Goal: Information Seeking & Learning: Check status

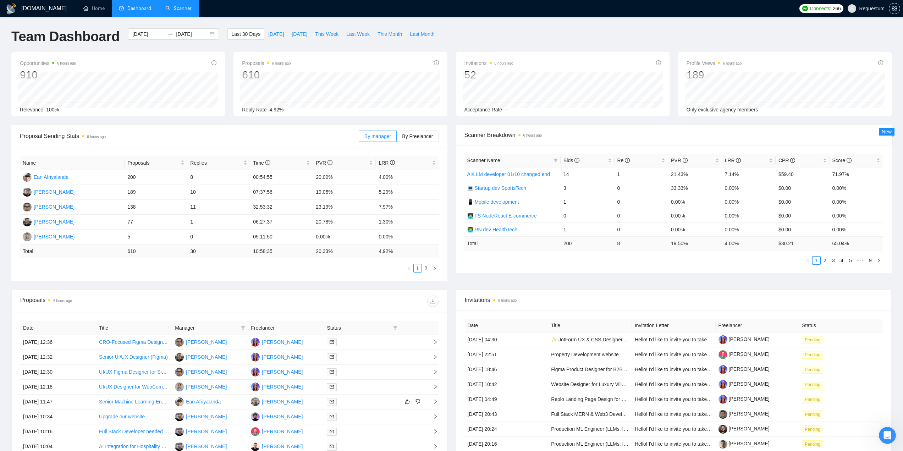
click at [168, 6] on link "Scanner" at bounding box center [178, 8] width 26 height 6
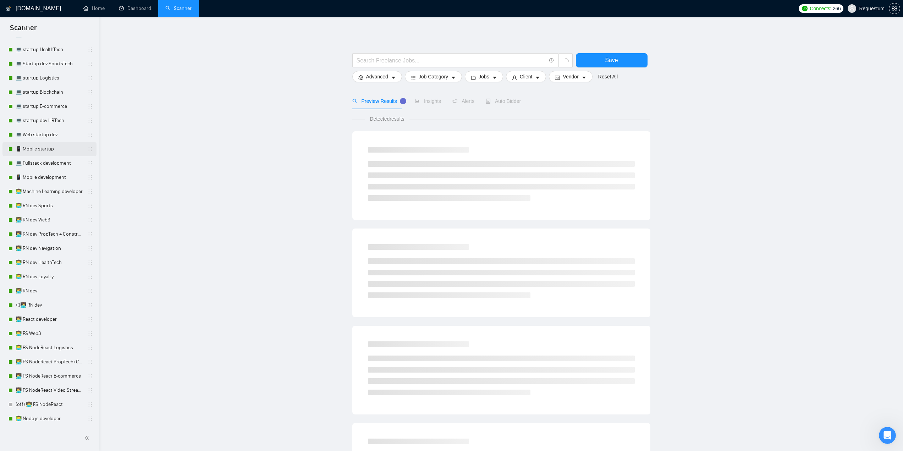
scroll to position [248, 0]
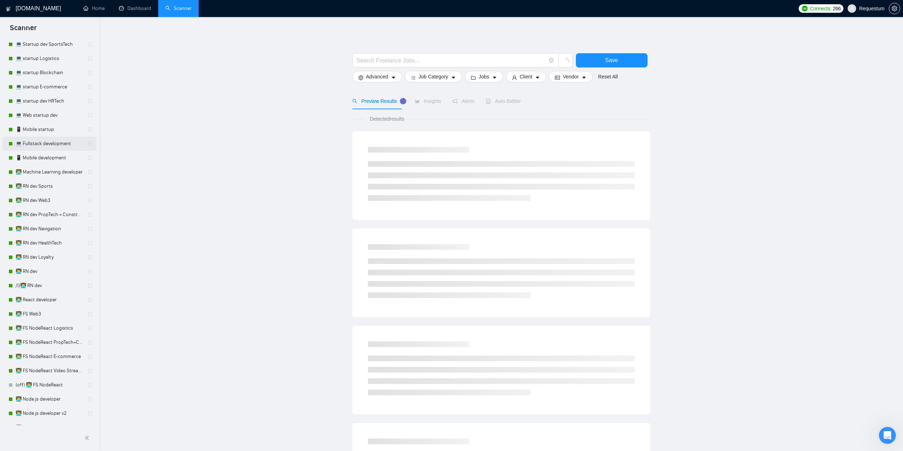
click at [41, 146] on link "💻 Fullstack development" at bounding box center [49, 144] width 67 height 14
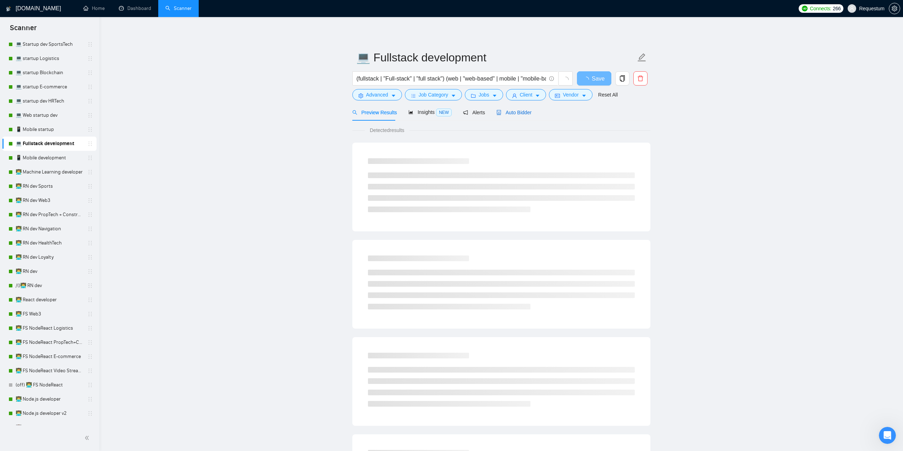
click at [506, 110] on span "Auto Bidder" at bounding box center [513, 113] width 35 height 6
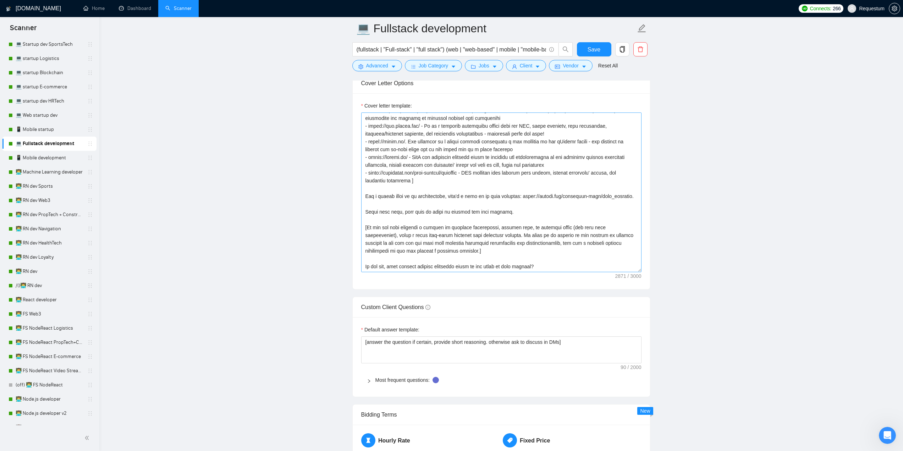
scroll to position [816, 0]
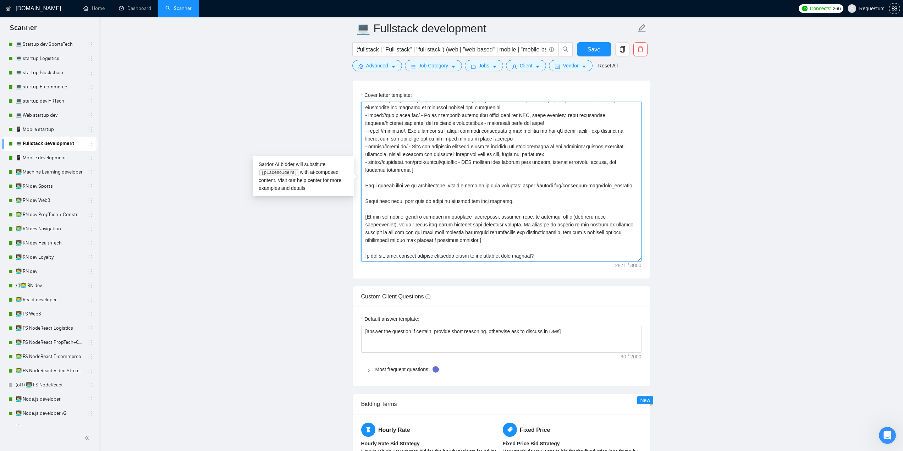
drag, startPoint x: 425, startPoint y: 185, endPoint x: 362, endPoint y: 180, distance: 63.0
click at [362, 180] on textarea "Cover letter template:" at bounding box center [501, 182] width 280 height 160
click at [441, 188] on textarea "Cover letter template:" at bounding box center [501, 182] width 280 height 160
drag, startPoint x: 367, startPoint y: 177, endPoint x: 426, endPoint y: 181, distance: 59.0
click at [426, 181] on textarea "Cover letter template:" at bounding box center [501, 182] width 280 height 160
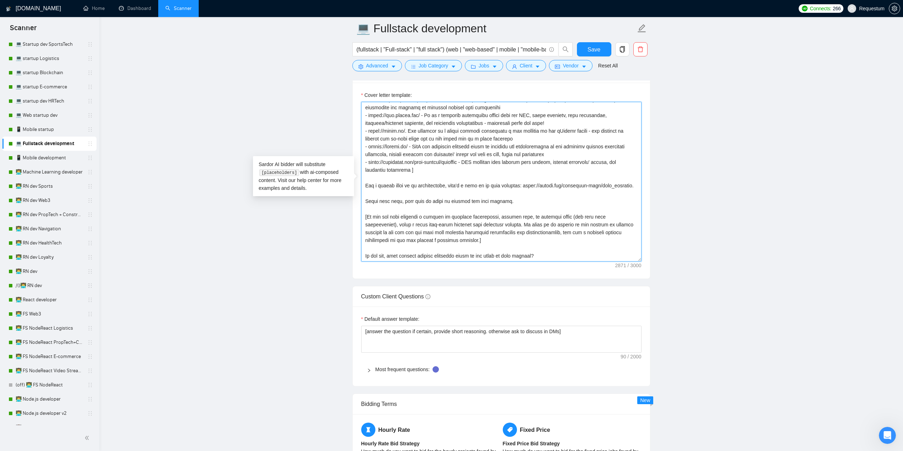
drag, startPoint x: 521, startPoint y: 180, endPoint x: 366, endPoint y: 180, distance: 155.4
click at [366, 180] on textarea "Cover letter template:" at bounding box center [501, 182] width 280 height 160
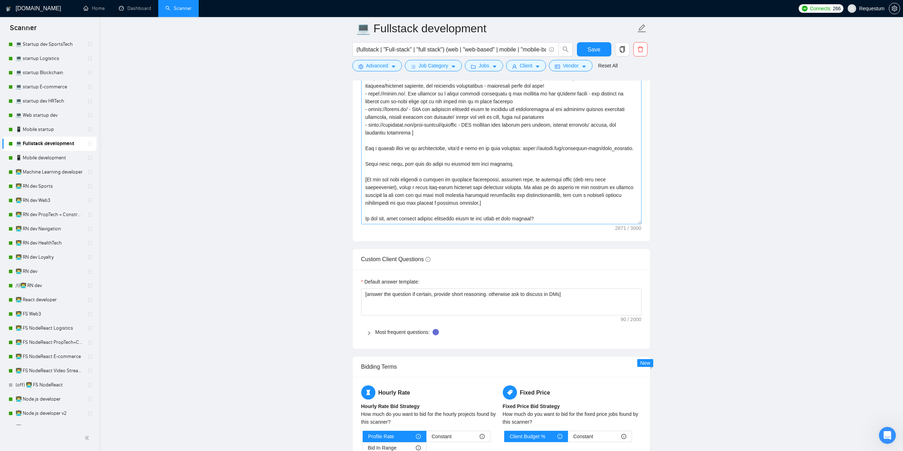
scroll to position [887, 0]
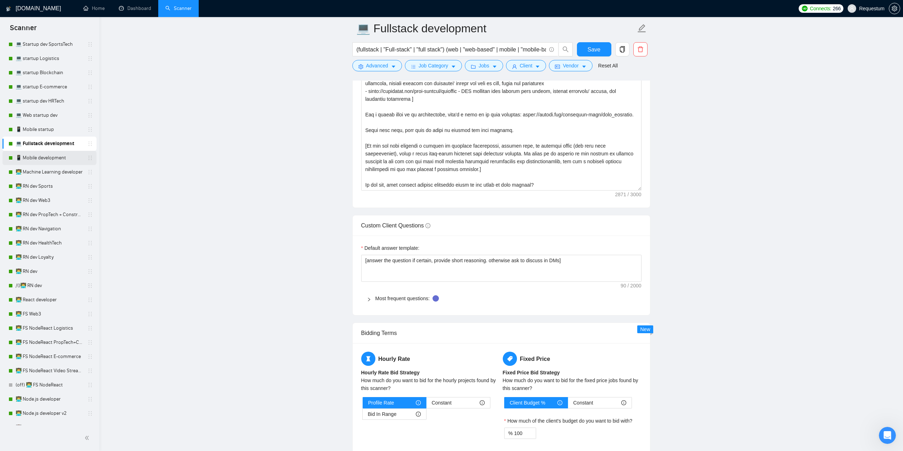
click at [65, 161] on link "📱 Mobile development" at bounding box center [49, 158] width 67 height 14
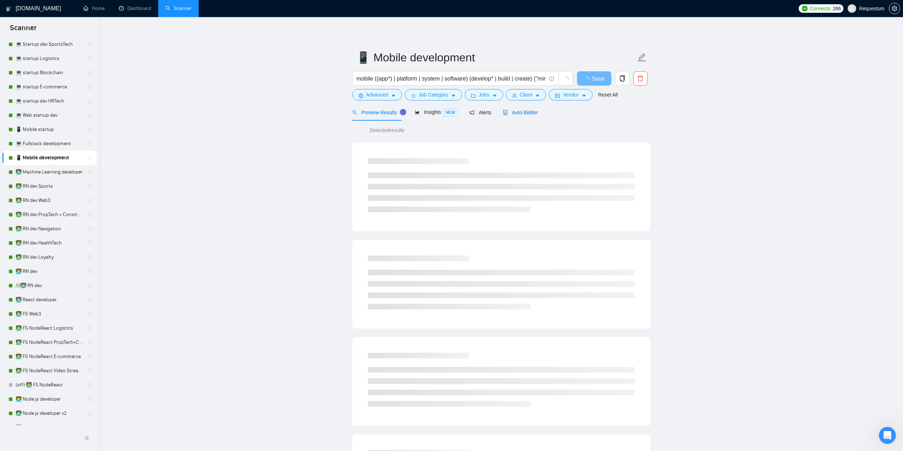
click at [525, 111] on span "Auto Bidder" at bounding box center [520, 113] width 35 height 6
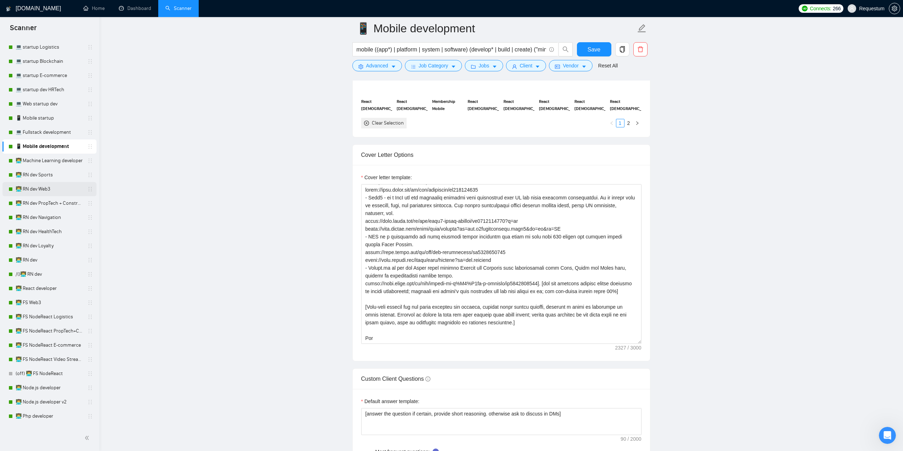
scroll to position [284, 0]
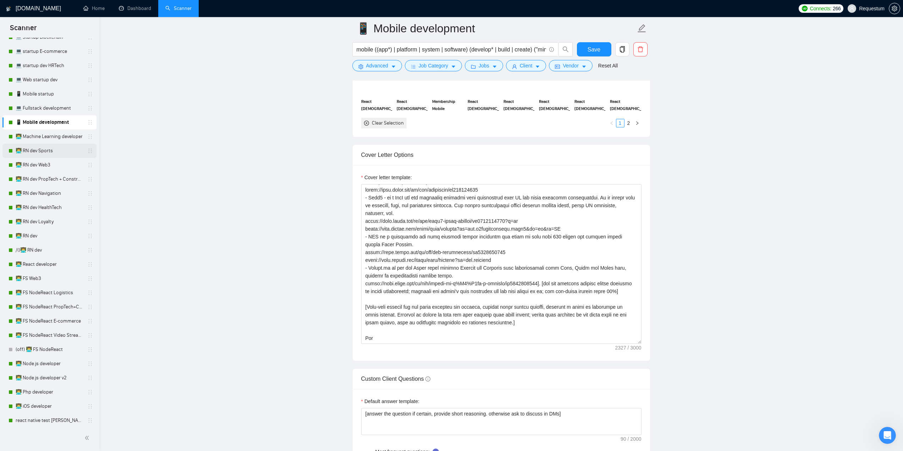
click at [59, 151] on link "👨‍💻 RN dev Sports" at bounding box center [49, 151] width 67 height 14
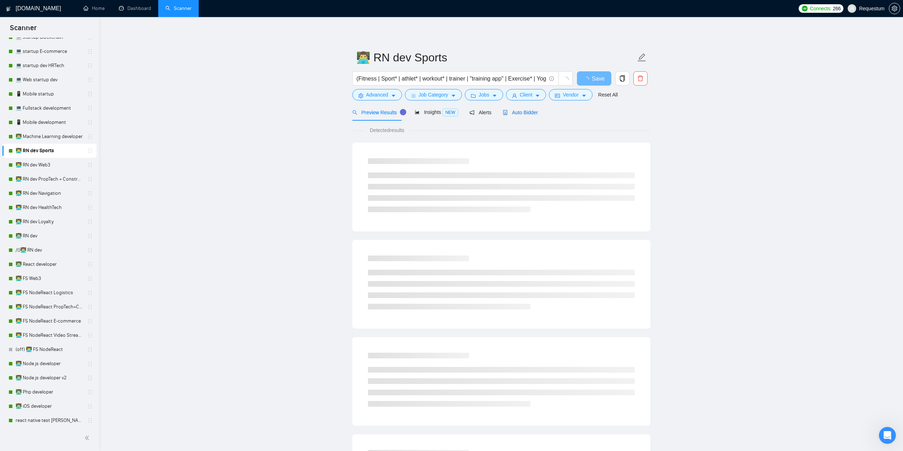
click at [511, 112] on span "Auto Bidder" at bounding box center [520, 113] width 35 height 6
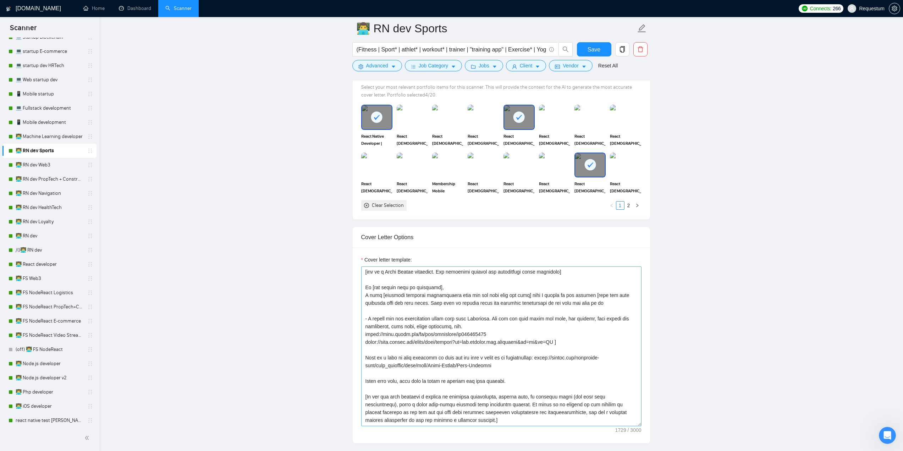
scroll to position [47, 0]
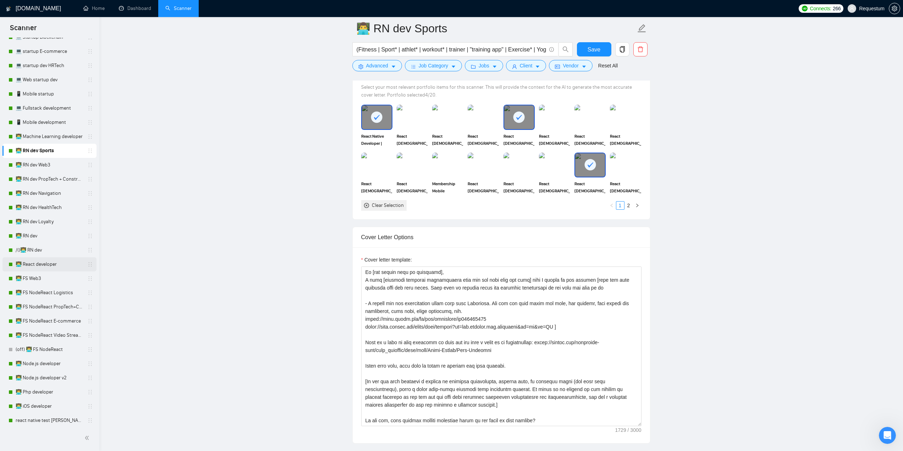
click at [63, 263] on link "👨‍💻 React developer" at bounding box center [49, 264] width 67 height 14
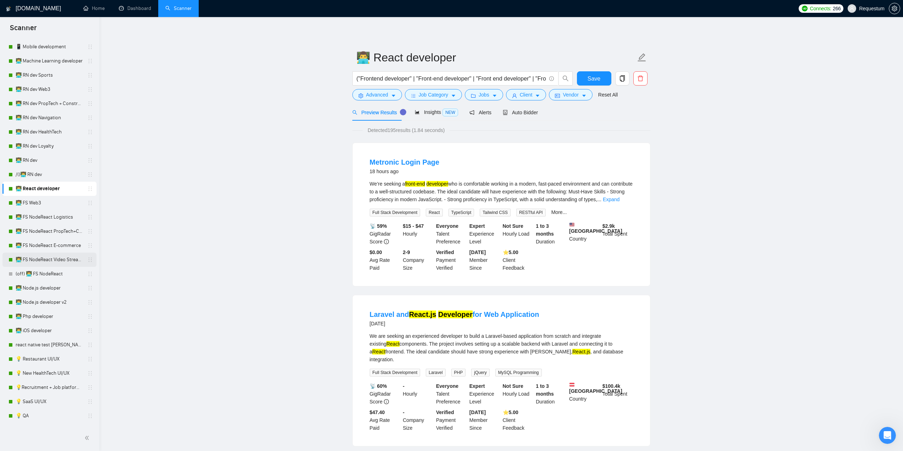
scroll to position [355, 0]
click at [523, 116] on div "Auto Bidder" at bounding box center [520, 113] width 35 height 8
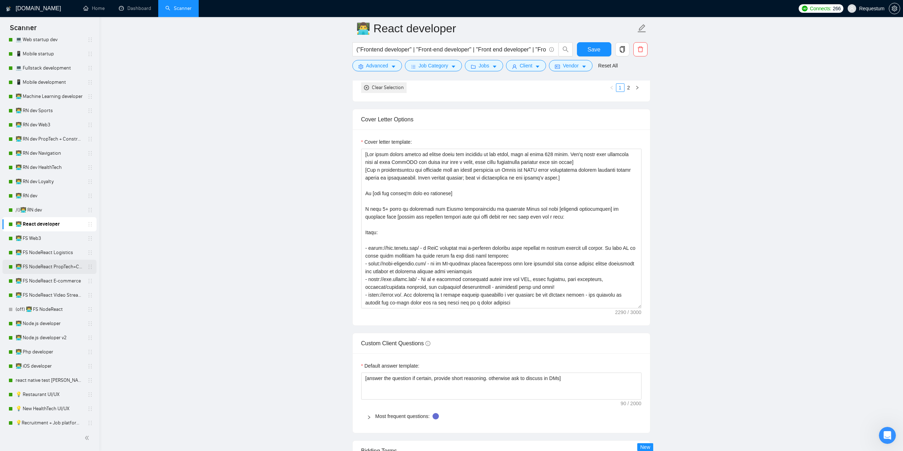
scroll to position [319, 0]
click at [52, 379] on link "react native test [PERSON_NAME] 01/10" at bounding box center [49, 385] width 67 height 14
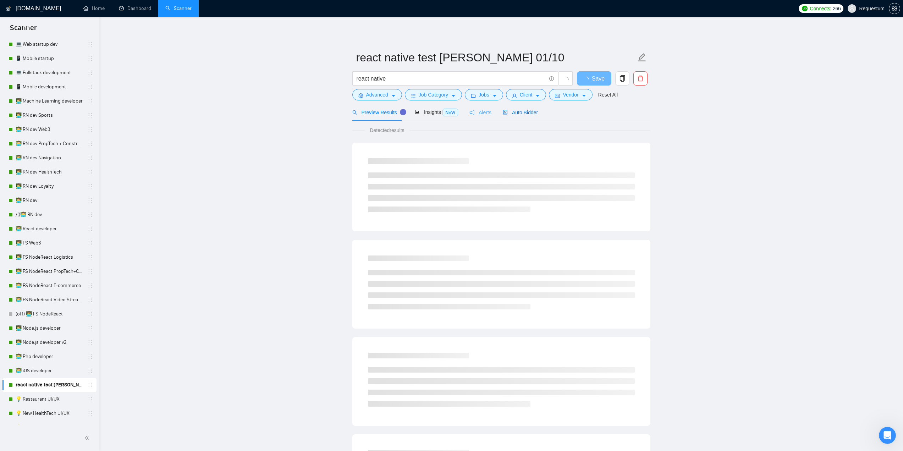
click at [512, 112] on span "Auto Bidder" at bounding box center [520, 113] width 35 height 6
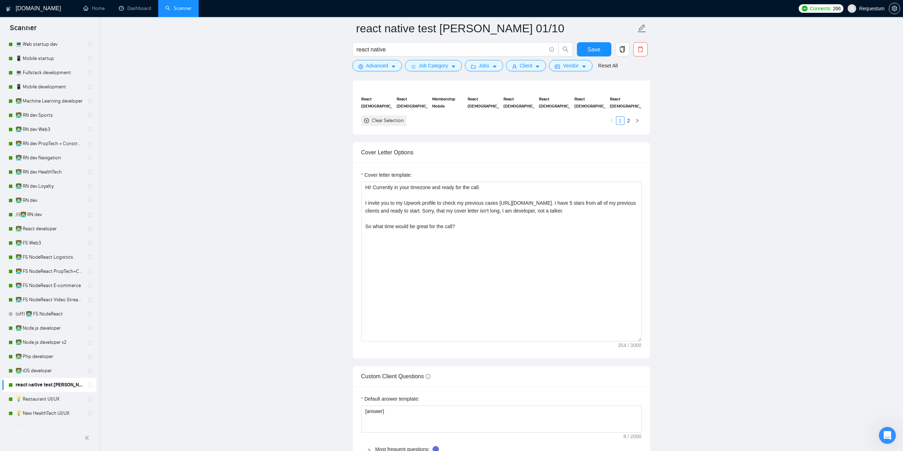
scroll to position [816, 0]
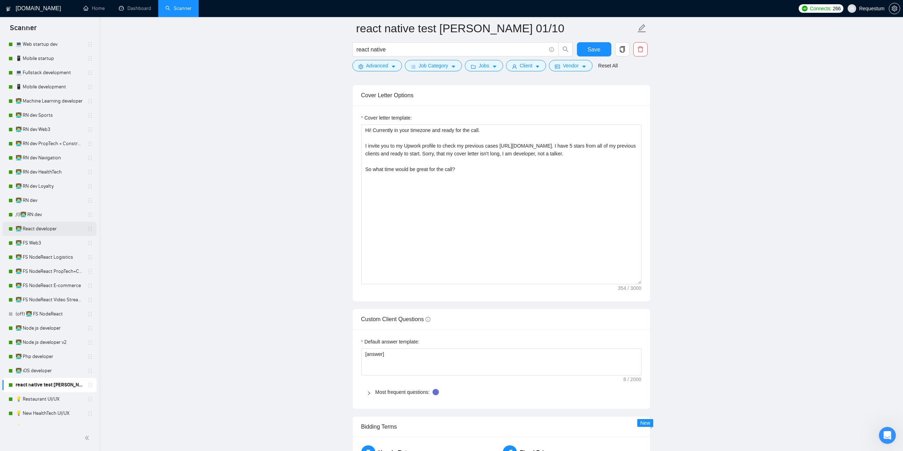
drag, startPoint x: 51, startPoint y: 232, endPoint x: 92, endPoint y: 228, distance: 41.3
click at [51, 231] on link "👨‍💻 React developer" at bounding box center [49, 229] width 67 height 14
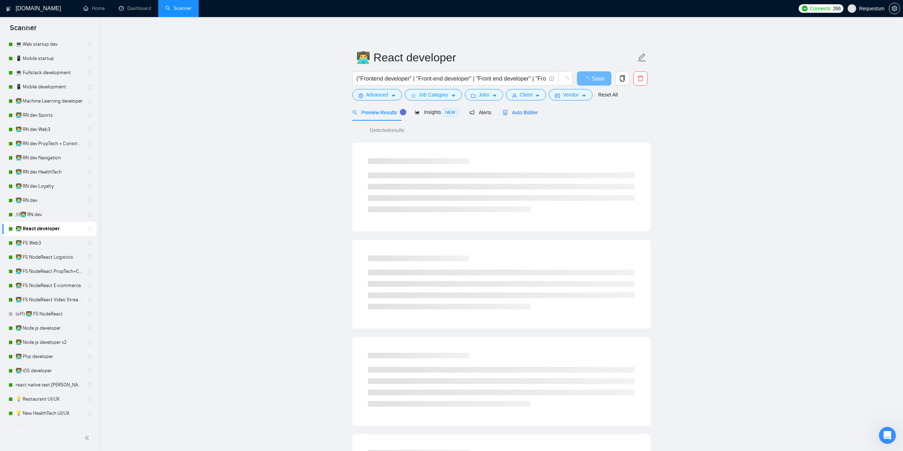
click at [519, 110] on span "Auto Bidder" at bounding box center [520, 113] width 35 height 6
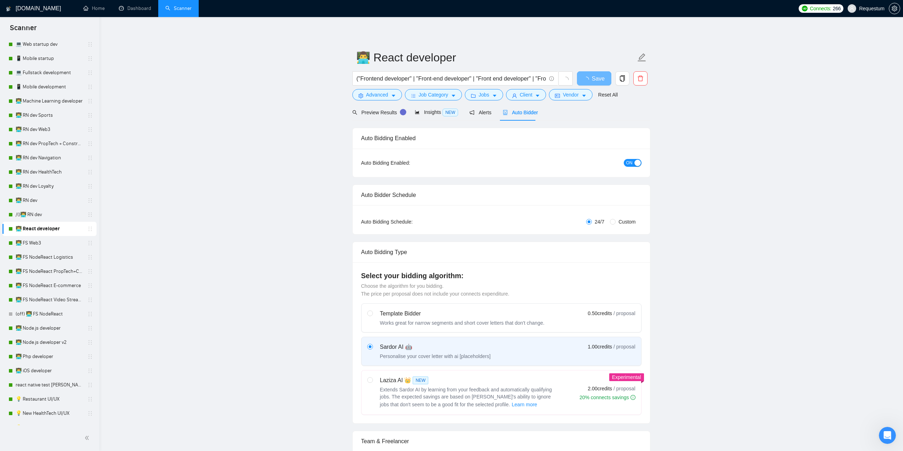
checkbox input "true"
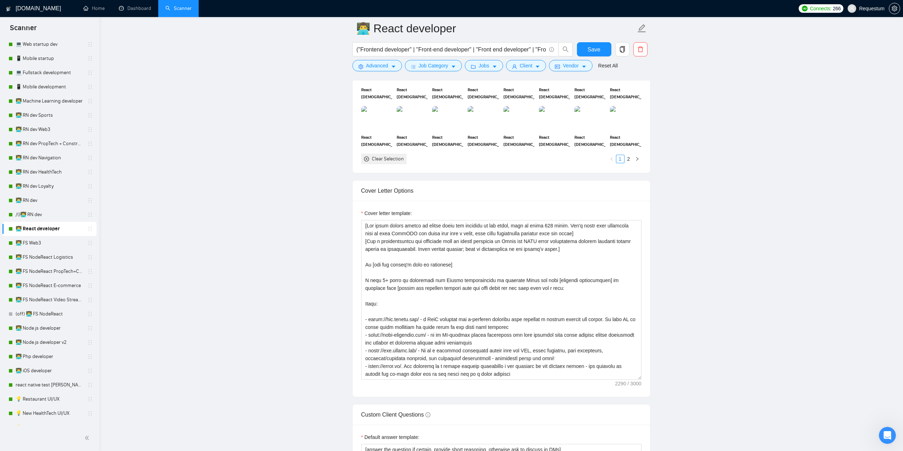
scroll to position [709, 0]
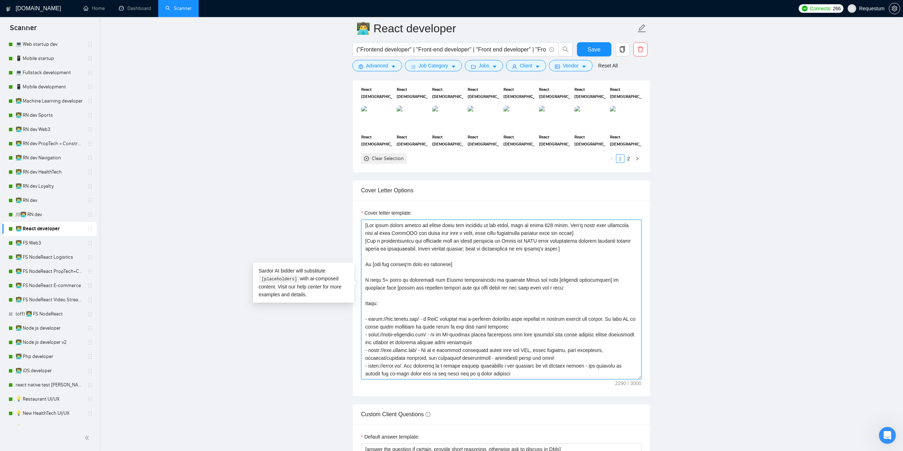
drag, startPoint x: 365, startPoint y: 269, endPoint x: 523, endPoint y: 271, distance: 158.2
click at [523, 271] on textarea "Cover letter template:" at bounding box center [501, 300] width 280 height 160
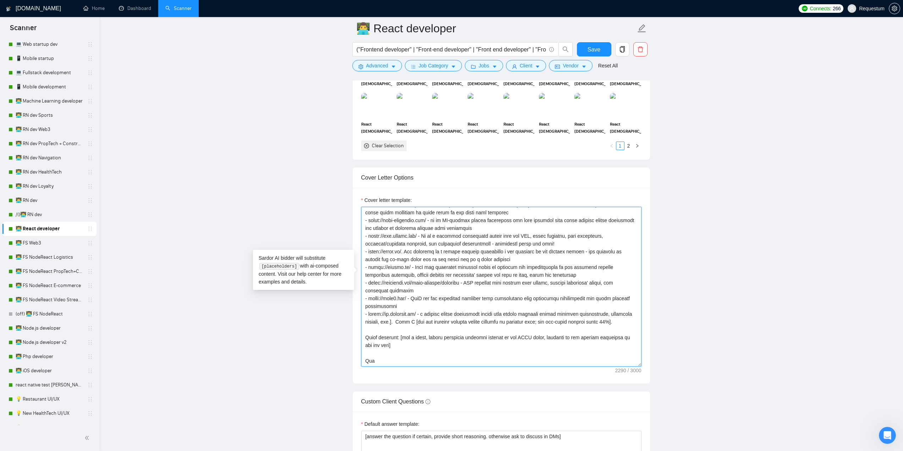
scroll to position [745, 0]
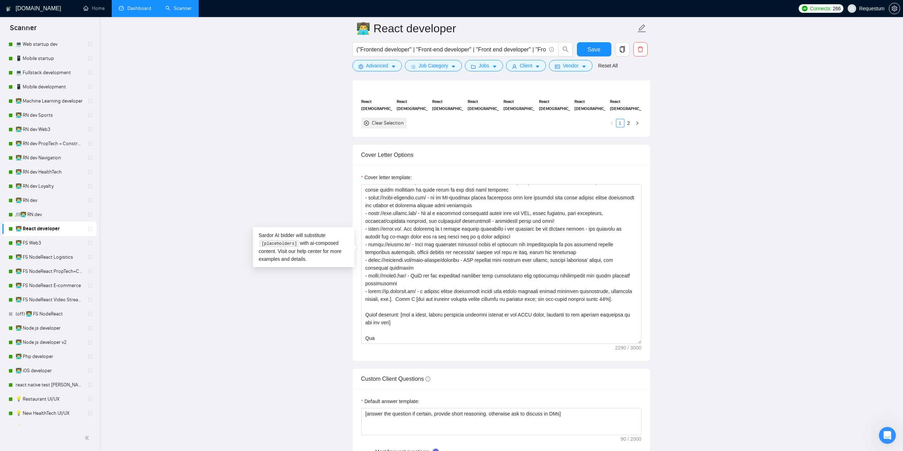
click at [127, 5] on link "Dashboard" at bounding box center [135, 8] width 32 height 6
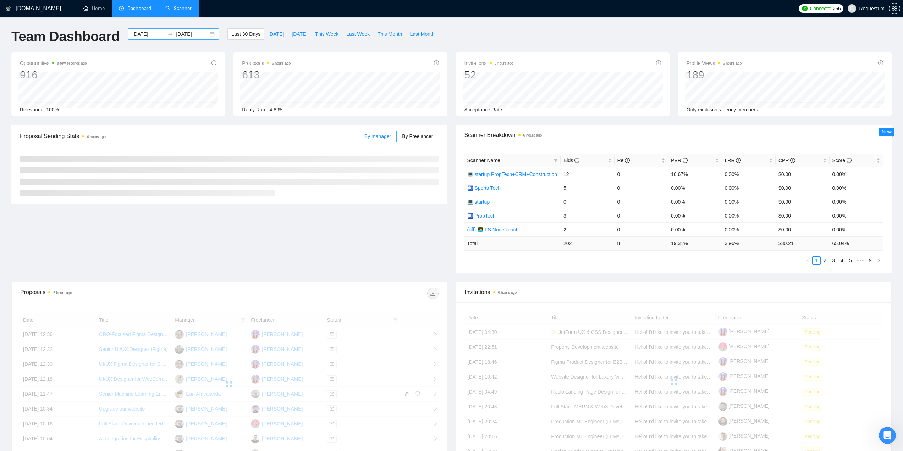
click at [141, 34] on input "[DATE]" at bounding box center [148, 34] width 32 height 8
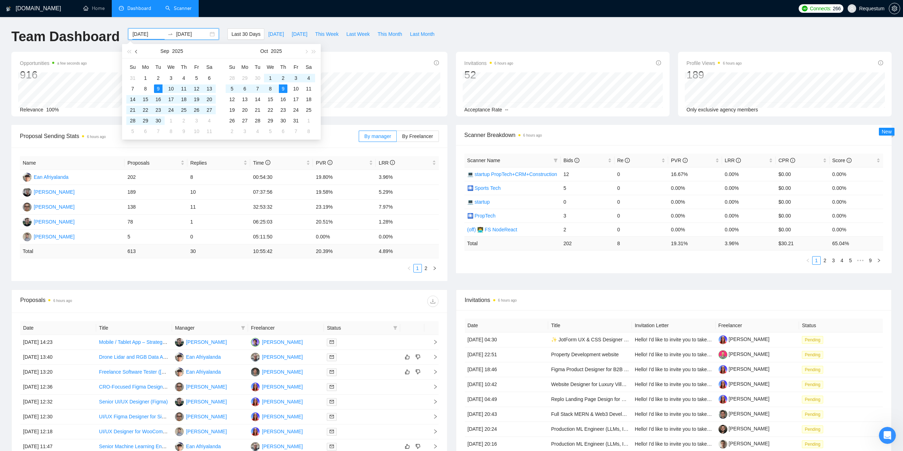
click at [138, 51] on span "button" at bounding box center [137, 52] width 4 height 4
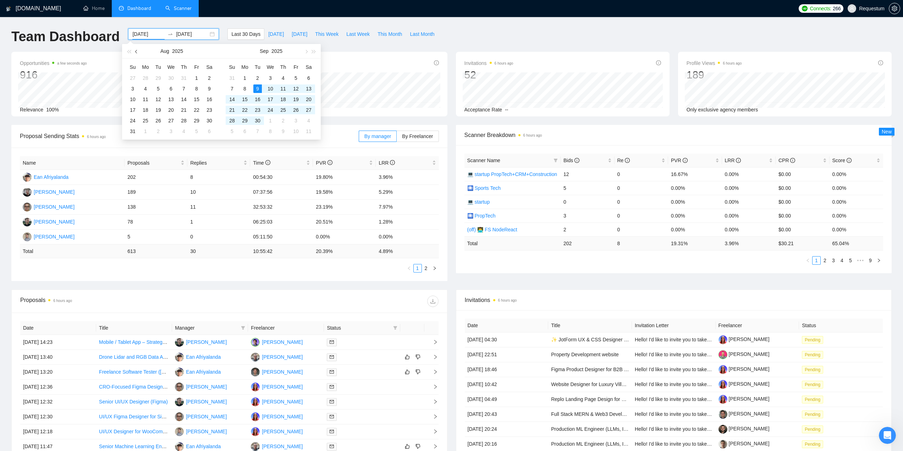
click at [138, 51] on span "button" at bounding box center [137, 52] width 4 height 4
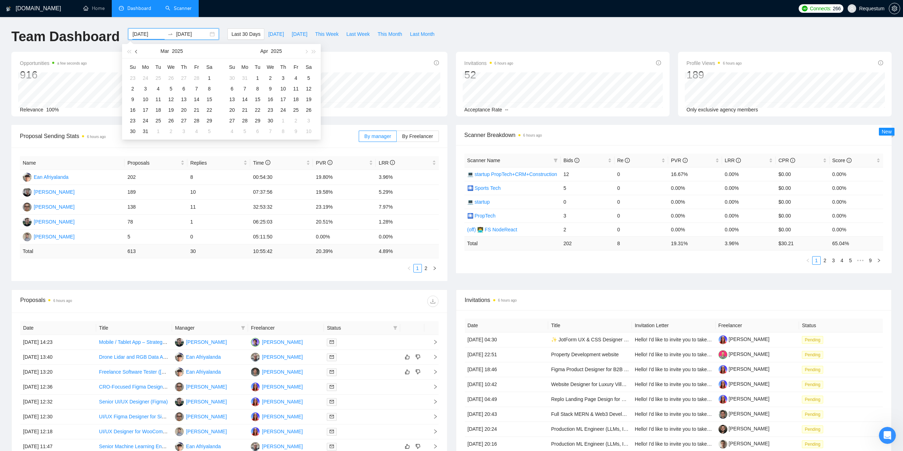
click at [138, 51] on span "button" at bounding box center [137, 52] width 4 height 4
click at [307, 53] on span "button" at bounding box center [306, 52] width 4 height 4
type input "[DATE]"
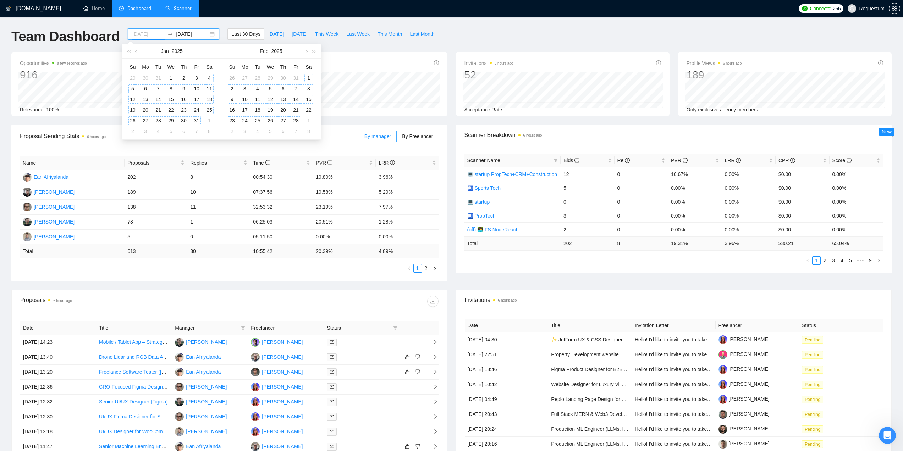
click at [174, 78] on div "1" at bounding box center [171, 78] width 9 height 9
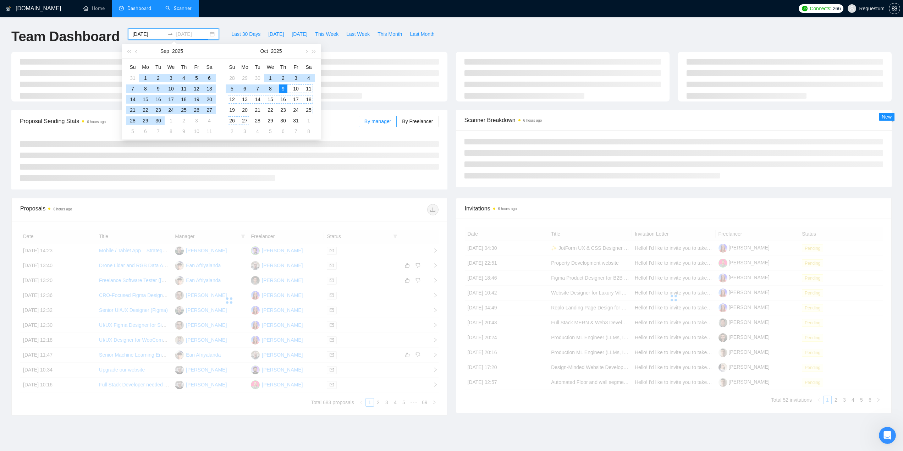
type input "[DATE]"
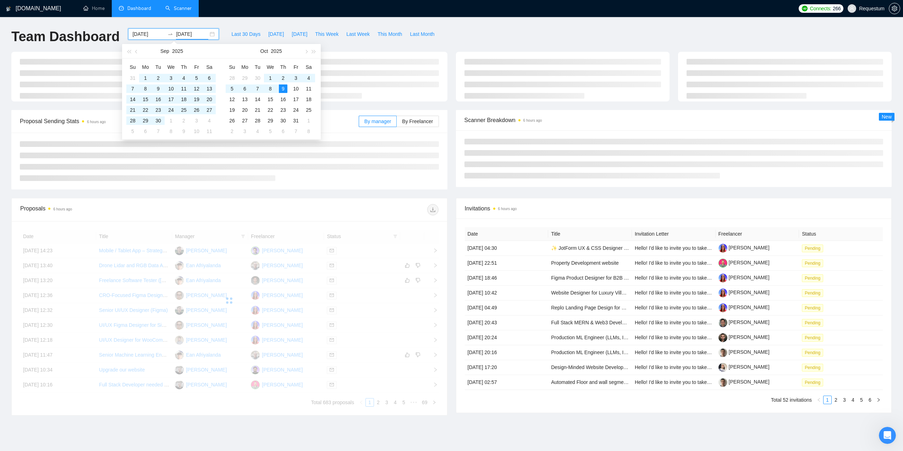
click at [337, 182] on div at bounding box center [229, 161] width 436 height 57
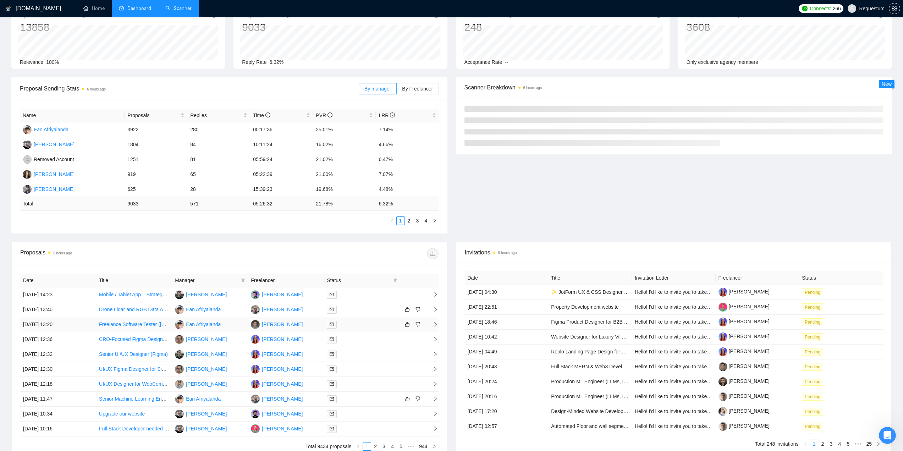
scroll to position [119, 0]
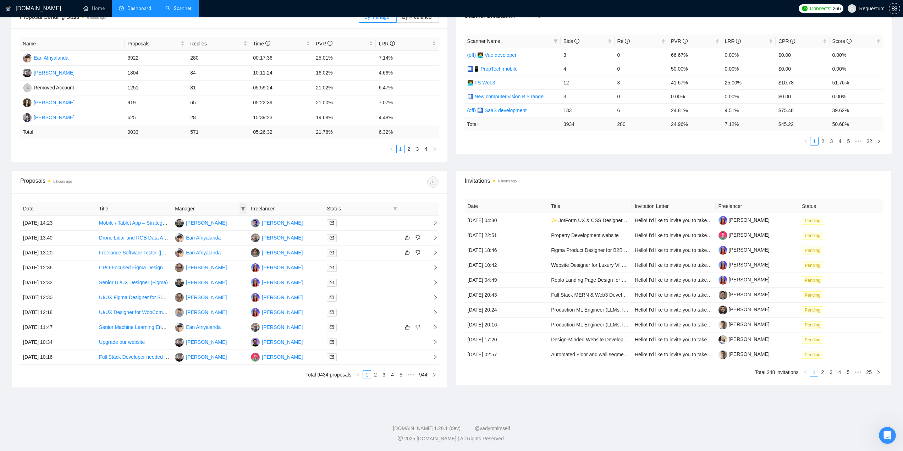
click at [242, 209] on icon "filter" at bounding box center [243, 208] width 4 height 4
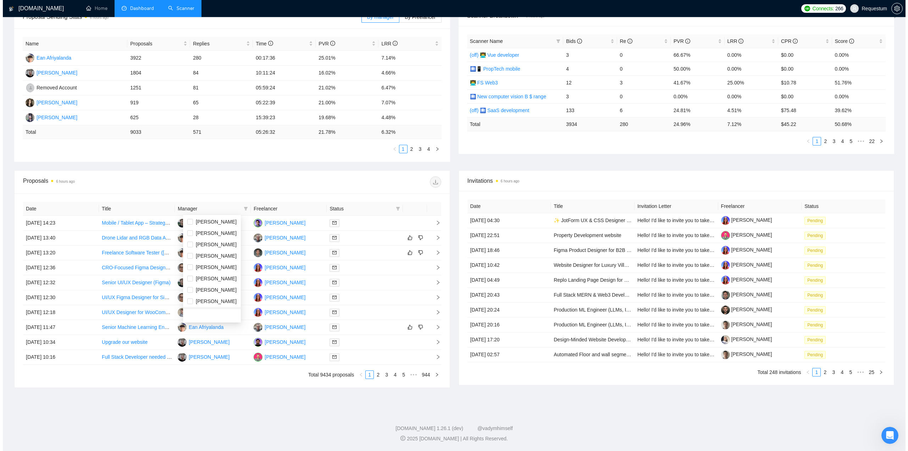
scroll to position [132, 0]
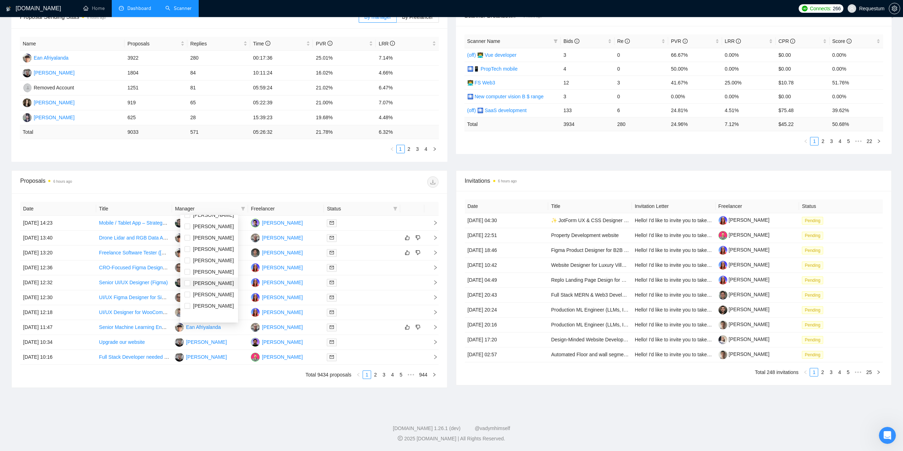
click at [209, 284] on span "[PERSON_NAME]" at bounding box center [213, 283] width 41 height 6
checkbox input "true"
click at [244, 174] on div "Proposals 6 hours ago" at bounding box center [229, 182] width 418 height 23
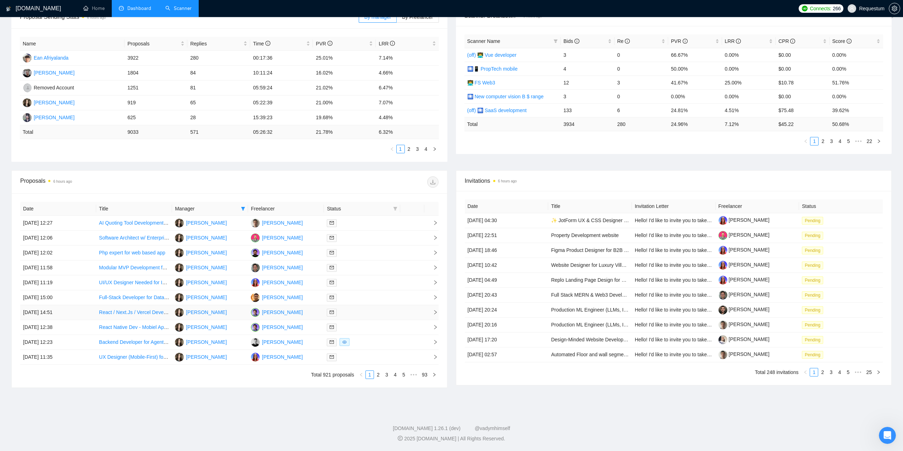
click at [357, 315] on div at bounding box center [362, 312] width 70 height 8
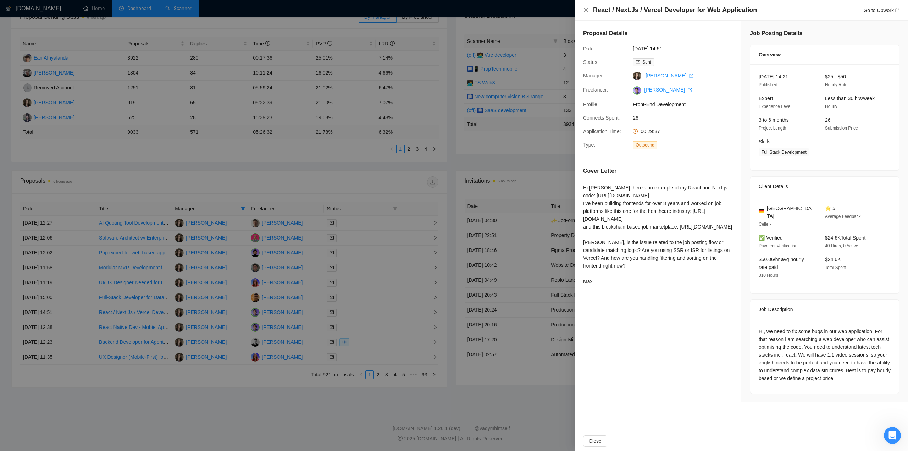
click at [361, 327] on div at bounding box center [454, 225] width 908 height 451
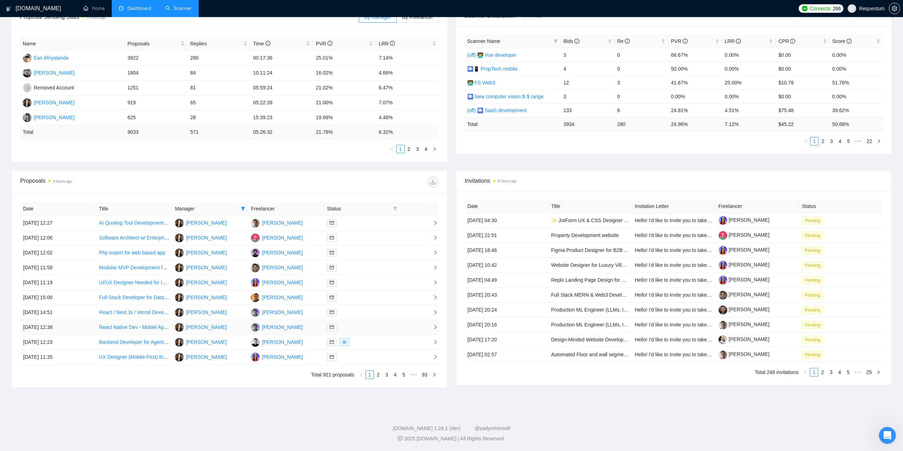
click at [361, 327] on div at bounding box center [362, 327] width 70 height 8
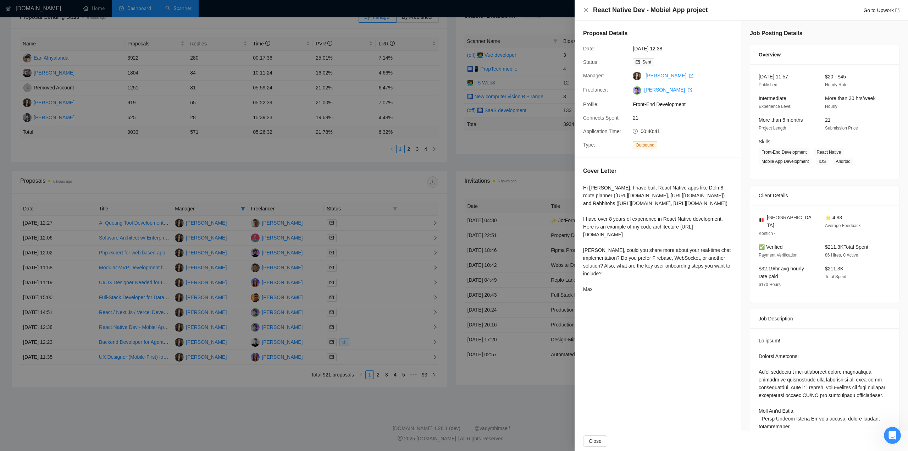
drag, startPoint x: 269, startPoint y: 391, endPoint x: 288, endPoint y: 386, distance: 19.9
click at [269, 391] on div at bounding box center [454, 225] width 908 height 451
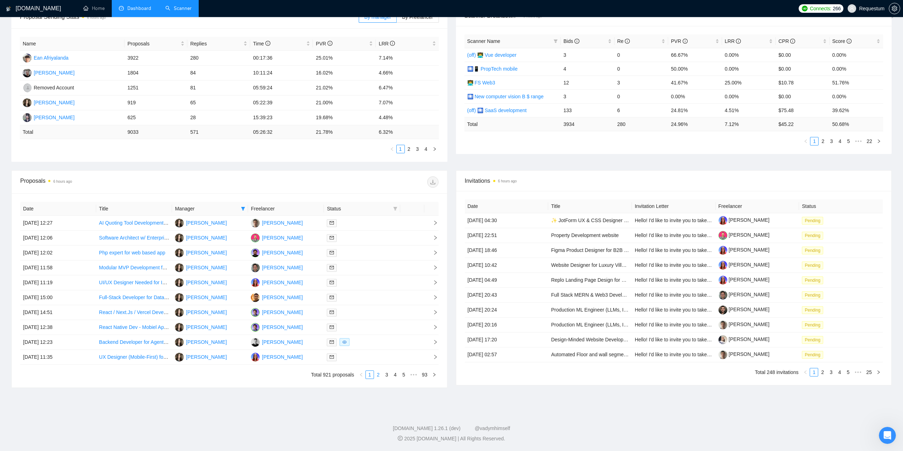
click at [378, 377] on link "2" at bounding box center [378, 375] width 8 height 8
click at [371, 237] on div at bounding box center [362, 238] width 70 height 8
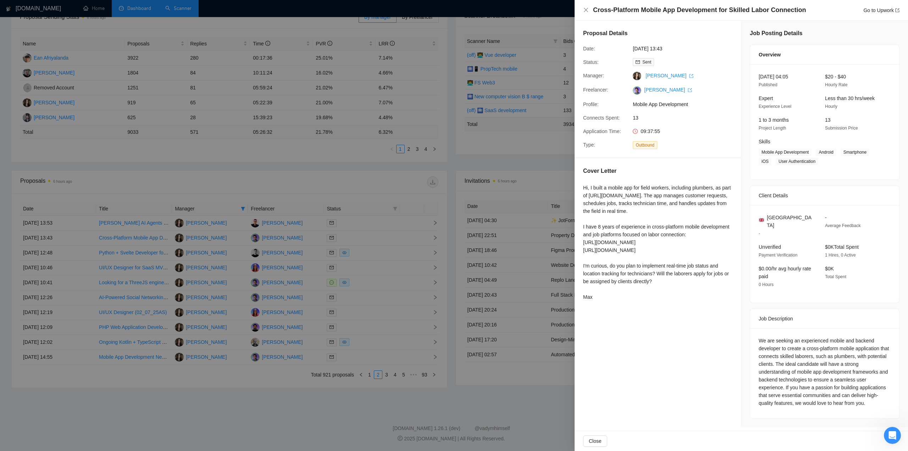
click at [373, 282] on div at bounding box center [454, 225] width 908 height 451
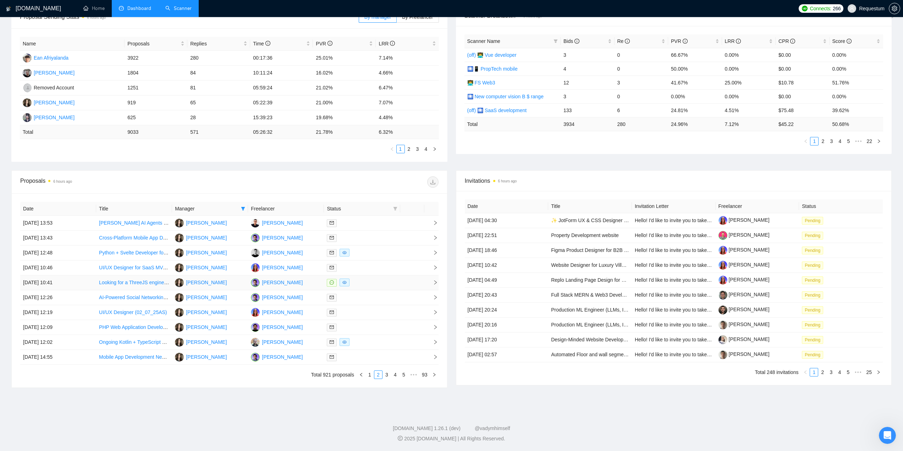
click at [373, 282] on div at bounding box center [362, 282] width 70 height 8
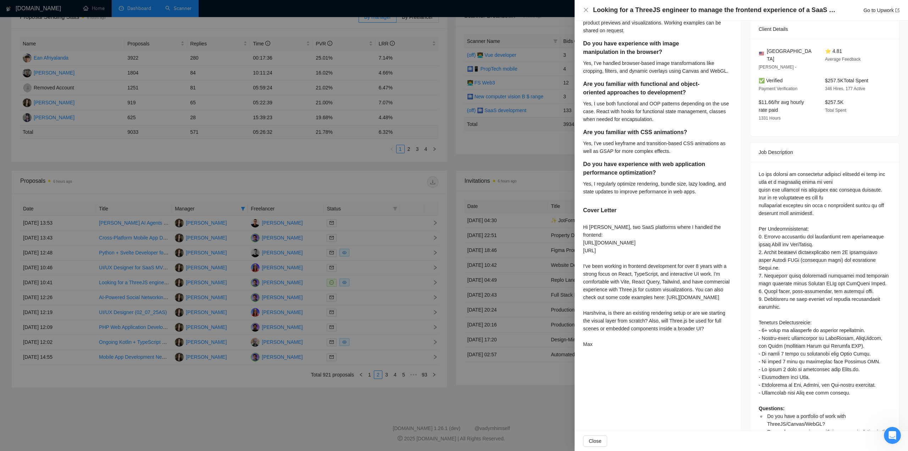
scroll to position [177, 0]
click at [373, 300] on div at bounding box center [454, 225] width 908 height 451
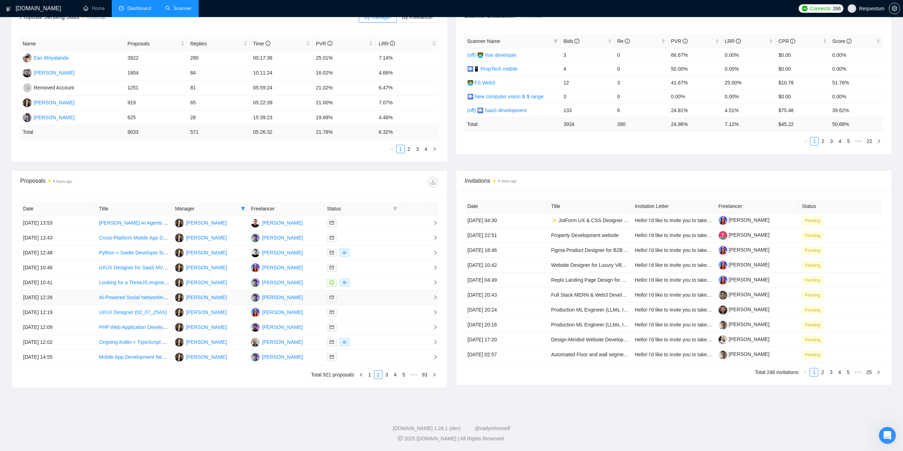
click at [369, 299] on div at bounding box center [362, 297] width 70 height 8
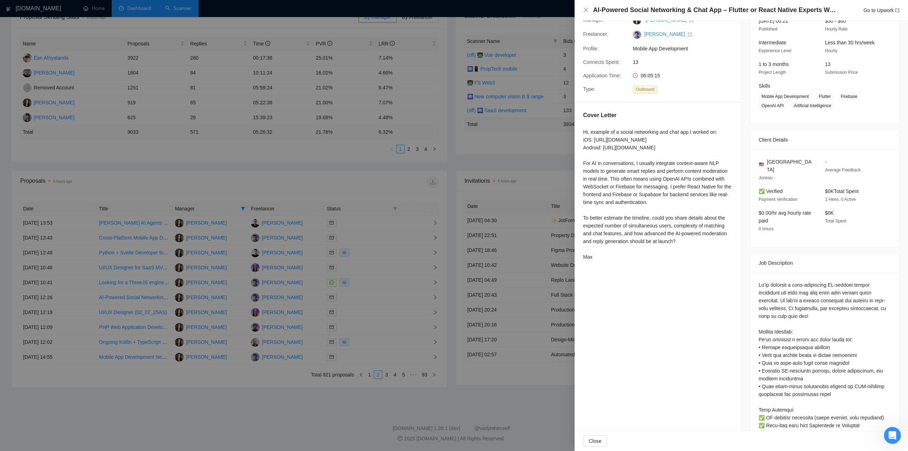
scroll to position [0, 0]
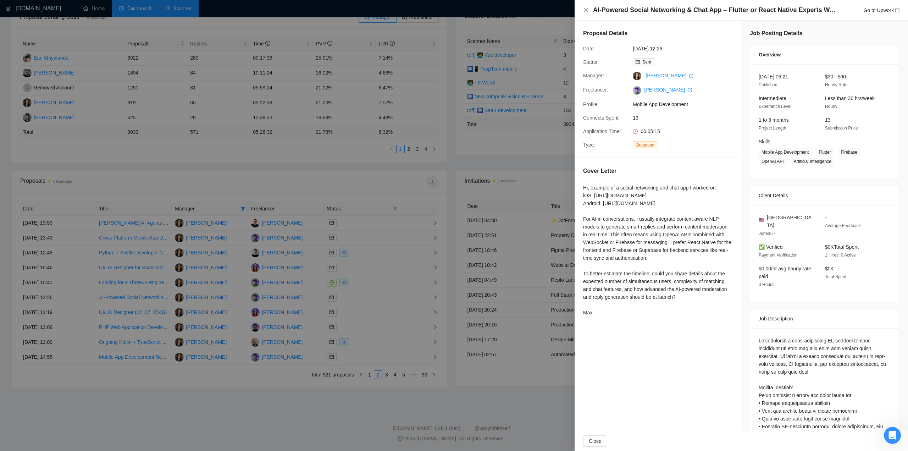
click at [339, 338] on div at bounding box center [454, 225] width 908 height 451
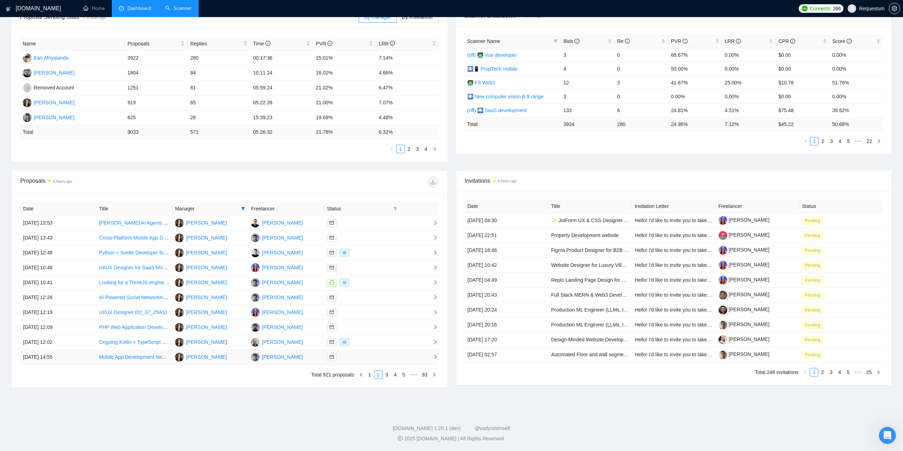
click at [361, 359] on div at bounding box center [362, 357] width 70 height 8
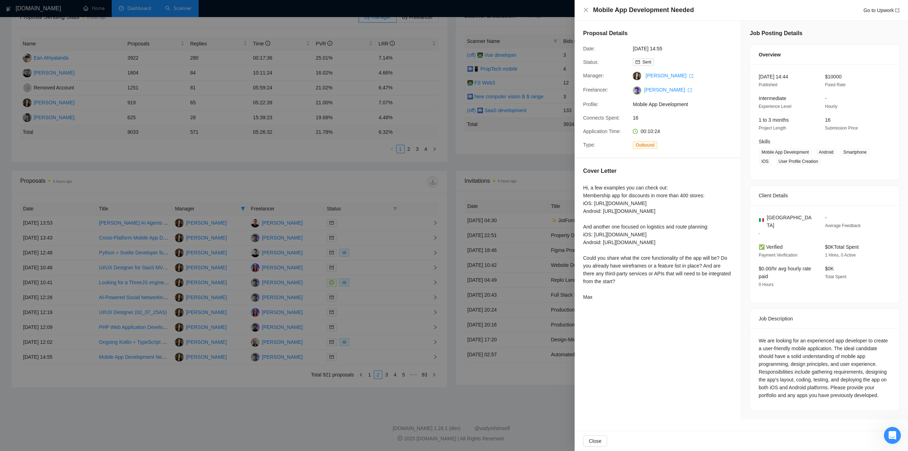
click at [355, 394] on div at bounding box center [454, 225] width 908 height 451
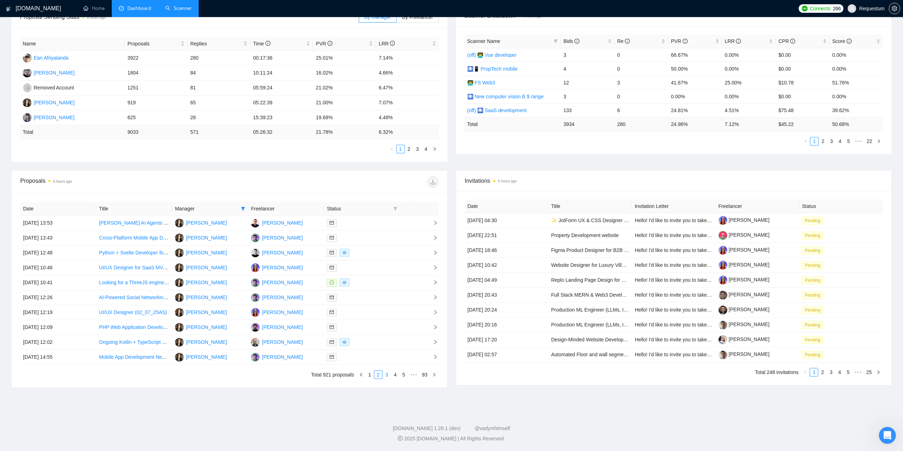
click at [390, 375] on link "3" at bounding box center [387, 375] width 8 height 8
click at [363, 359] on div at bounding box center [362, 357] width 70 height 8
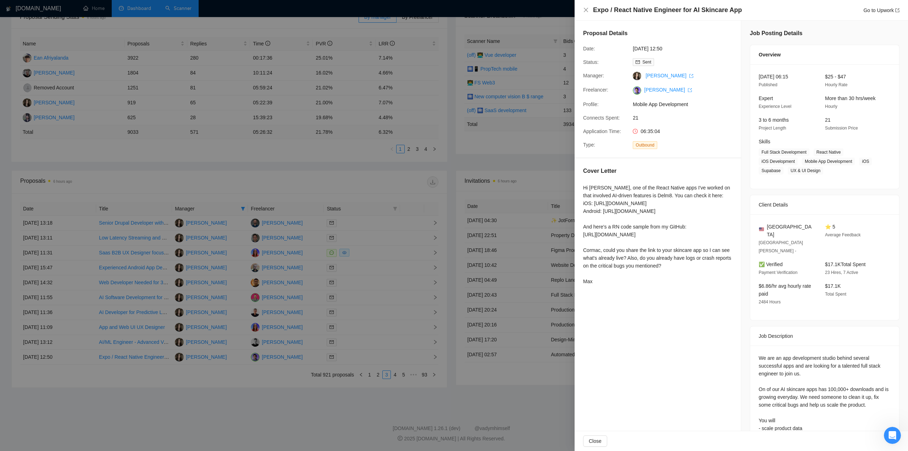
click at [349, 391] on div at bounding box center [454, 225] width 908 height 451
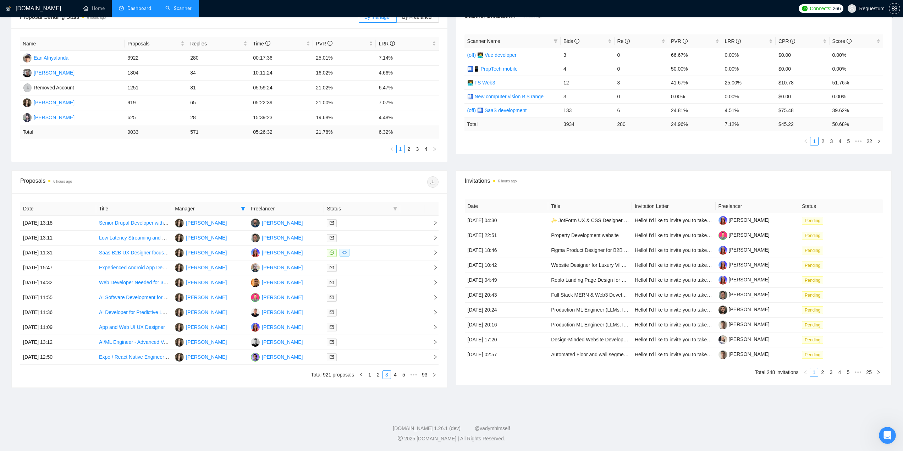
click at [394, 376] on link "4" at bounding box center [395, 375] width 8 height 8
click at [372, 240] on div at bounding box center [362, 238] width 70 height 8
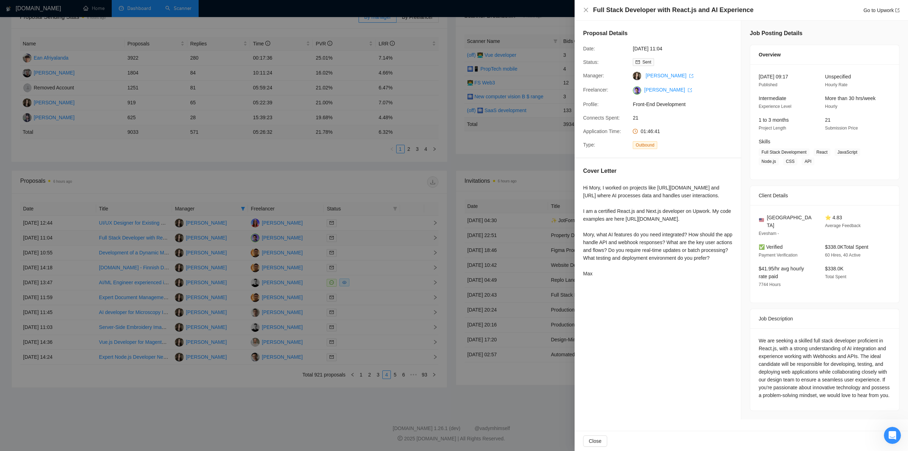
click at [372, 240] on div at bounding box center [454, 225] width 908 height 451
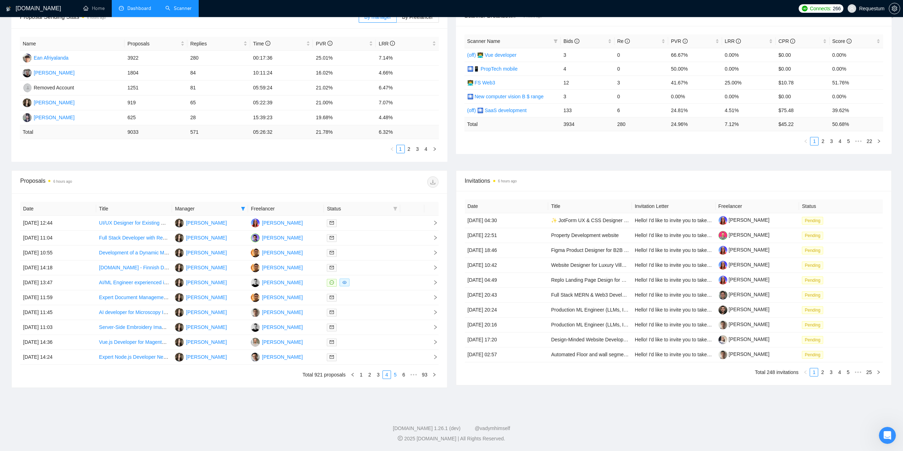
click at [394, 375] on link "5" at bounding box center [395, 375] width 8 height 8
click at [366, 280] on div at bounding box center [362, 282] width 70 height 8
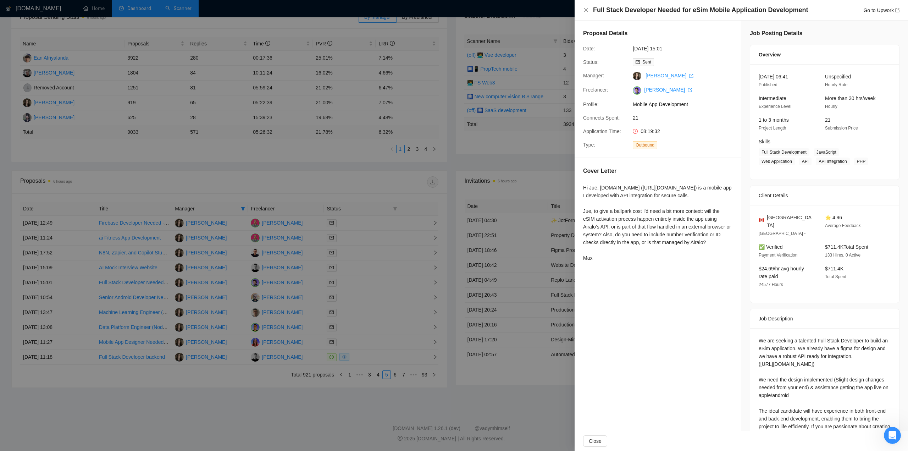
click at [394, 374] on div at bounding box center [454, 225] width 908 height 451
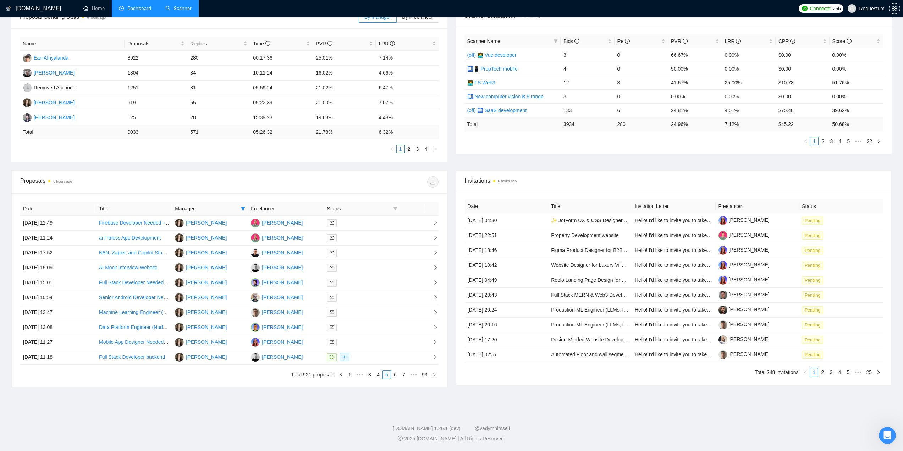
click at [394, 374] on link "6" at bounding box center [395, 375] width 8 height 8
click at [365, 253] on div at bounding box center [362, 253] width 70 height 8
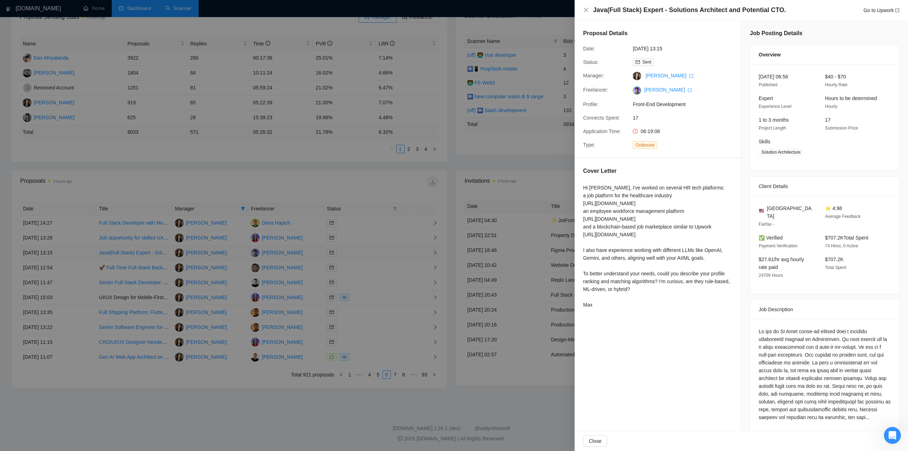
click at [365, 253] on div at bounding box center [454, 225] width 908 height 451
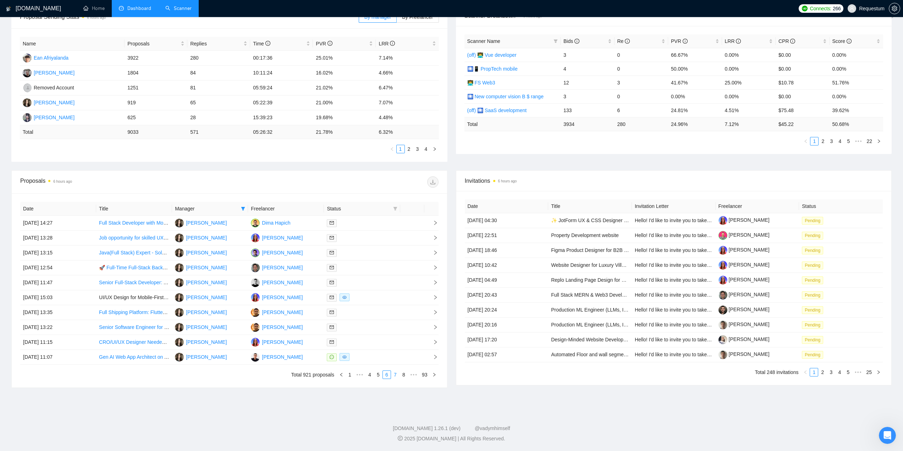
click at [395, 376] on link "7" at bounding box center [395, 375] width 8 height 8
click at [376, 223] on div at bounding box center [362, 223] width 70 height 8
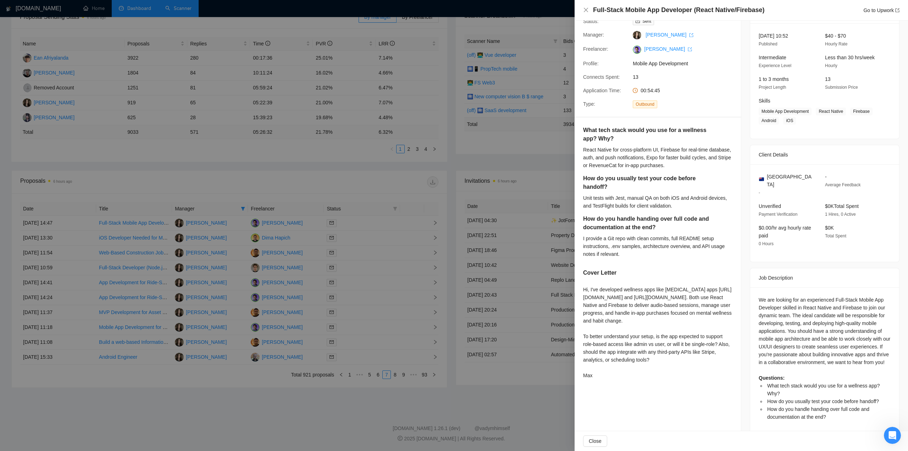
scroll to position [51, 0]
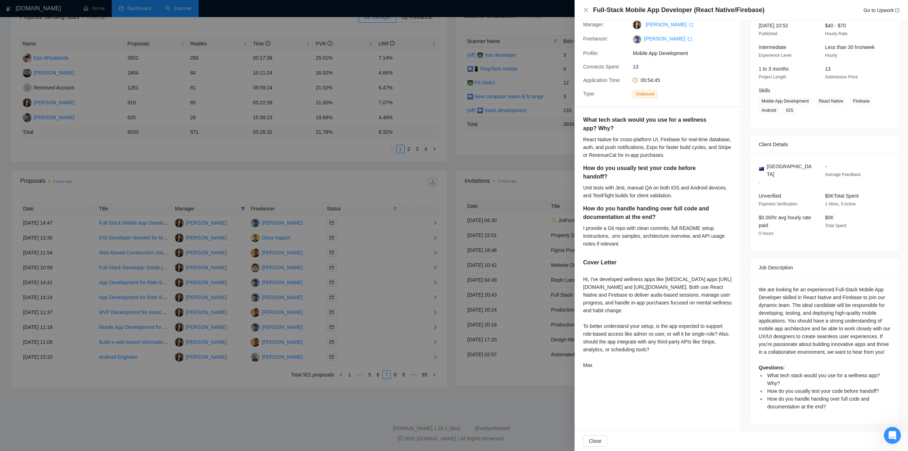
click at [345, 398] on div at bounding box center [454, 225] width 908 height 451
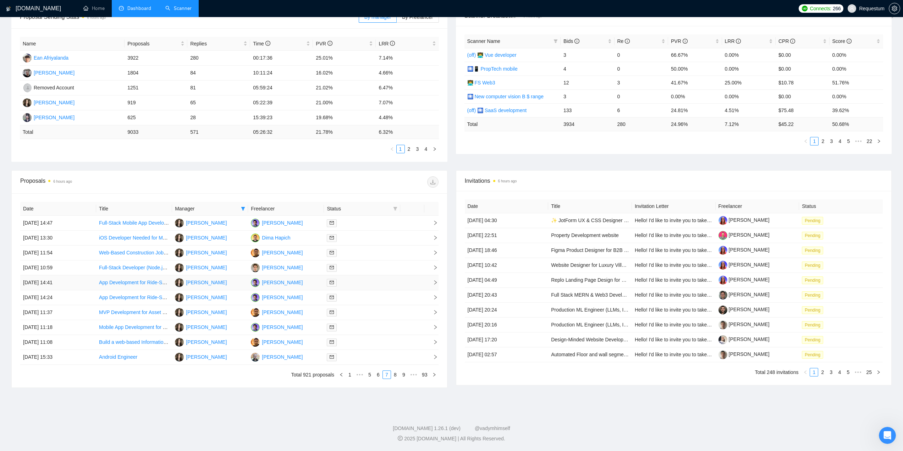
click at [349, 282] on div at bounding box center [362, 282] width 70 height 8
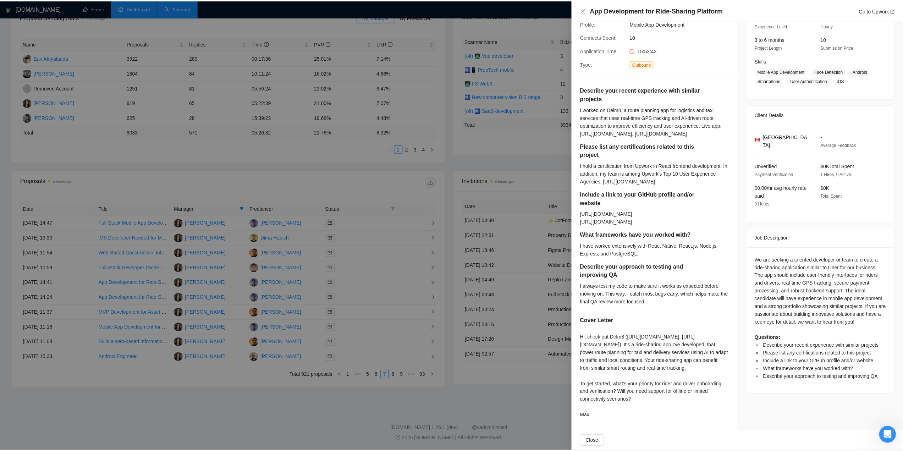
scroll to position [135, 0]
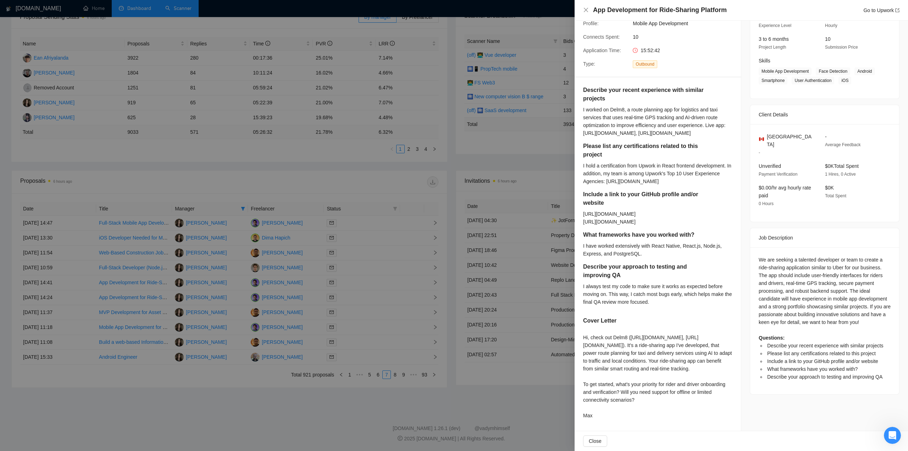
click at [379, 296] on div at bounding box center [454, 225] width 908 height 451
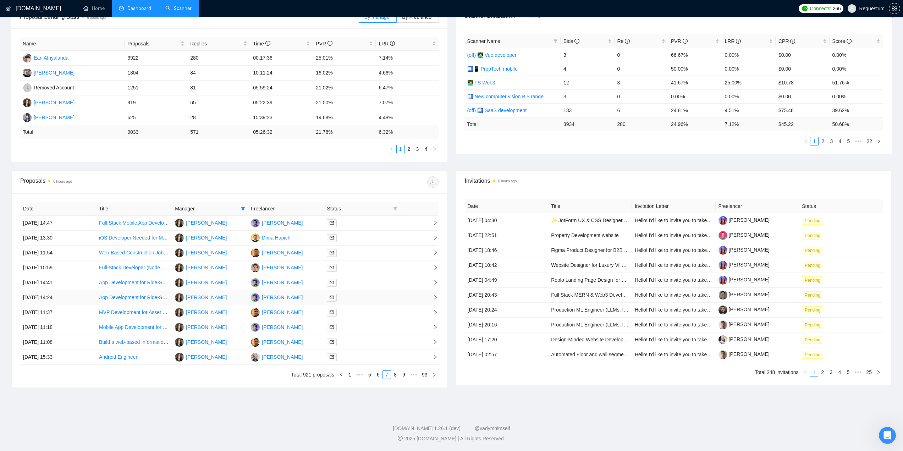
click at [362, 298] on div at bounding box center [362, 297] width 70 height 8
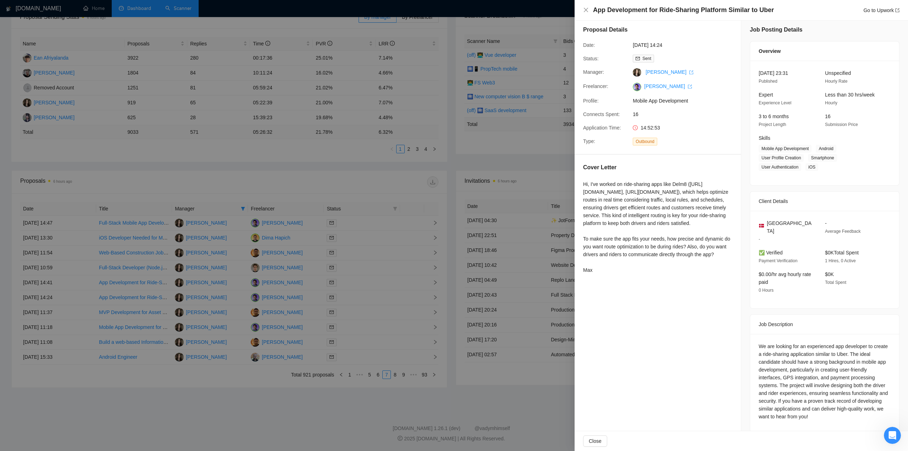
click at [351, 302] on div at bounding box center [454, 225] width 908 height 451
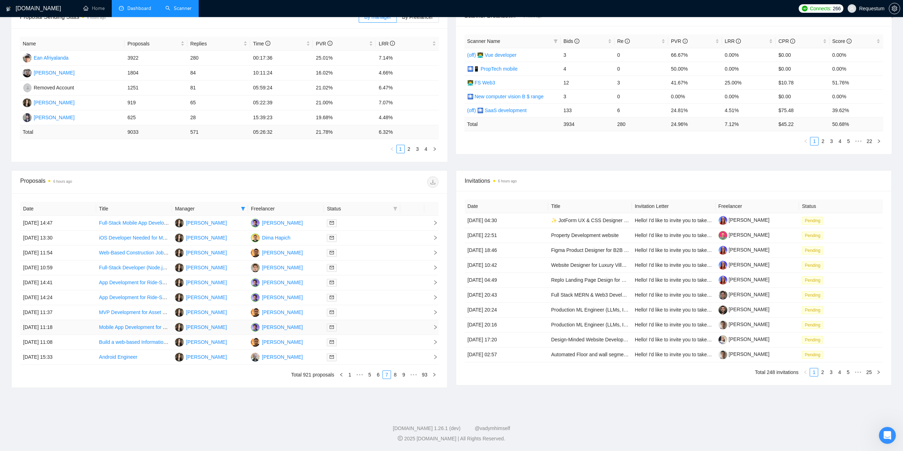
click at [357, 327] on div at bounding box center [362, 327] width 70 height 8
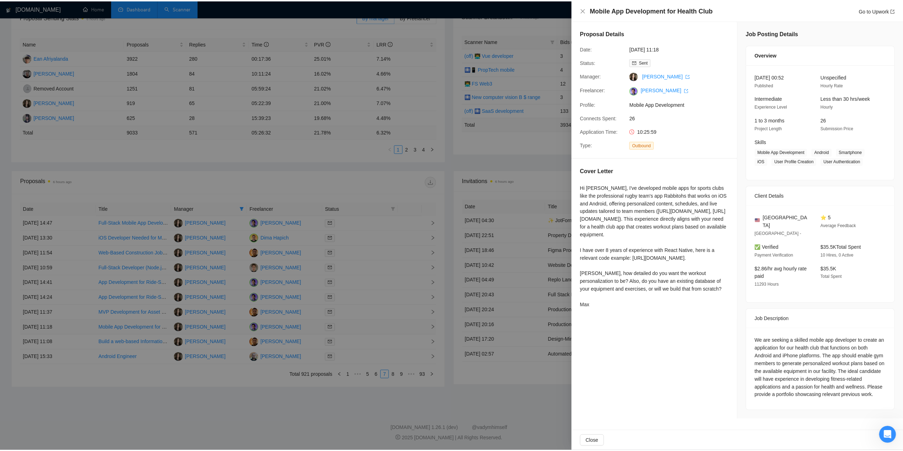
scroll to position [0, 0]
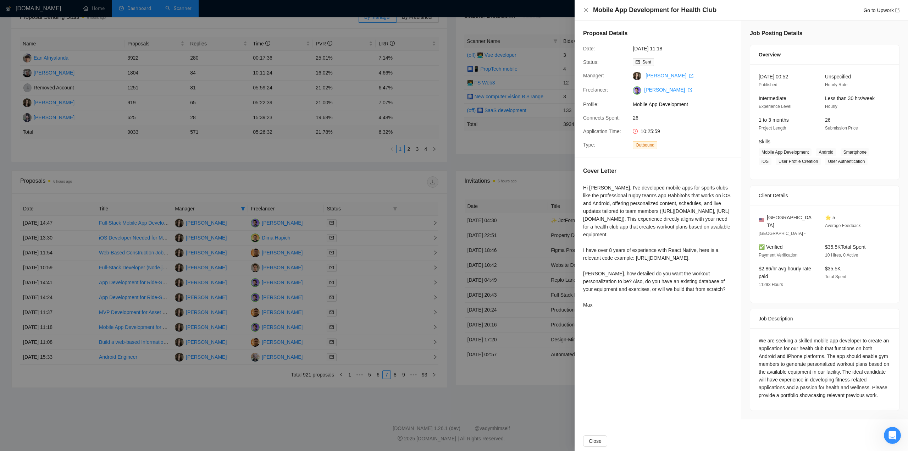
click at [366, 399] on div at bounding box center [454, 225] width 908 height 451
